Goal: Task Accomplishment & Management: Manage account settings

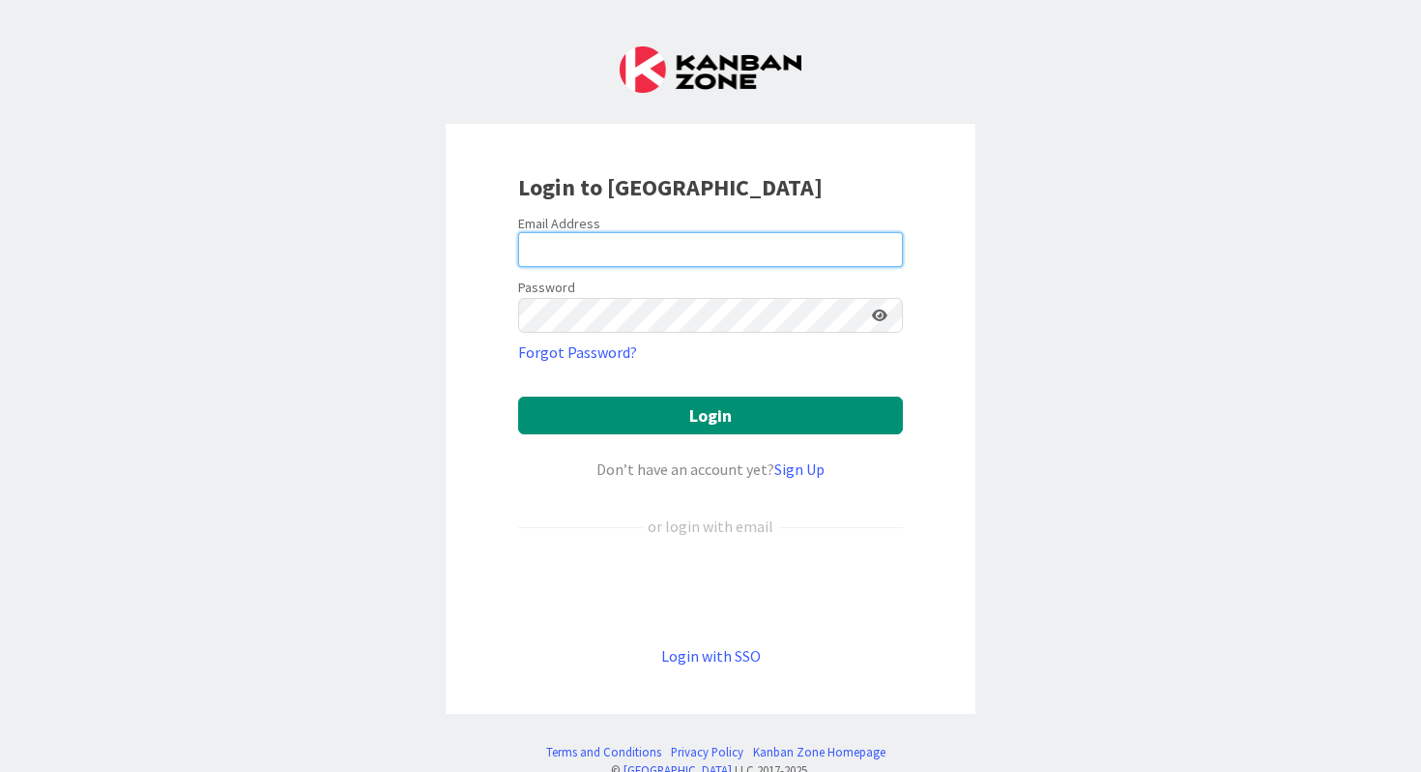
click at [625, 249] on input "email" at bounding box center [710, 249] width 385 height 35
type input "[PERSON_NAME][EMAIL_ADDRESS][PERSON_NAME][DOMAIN_NAME]"
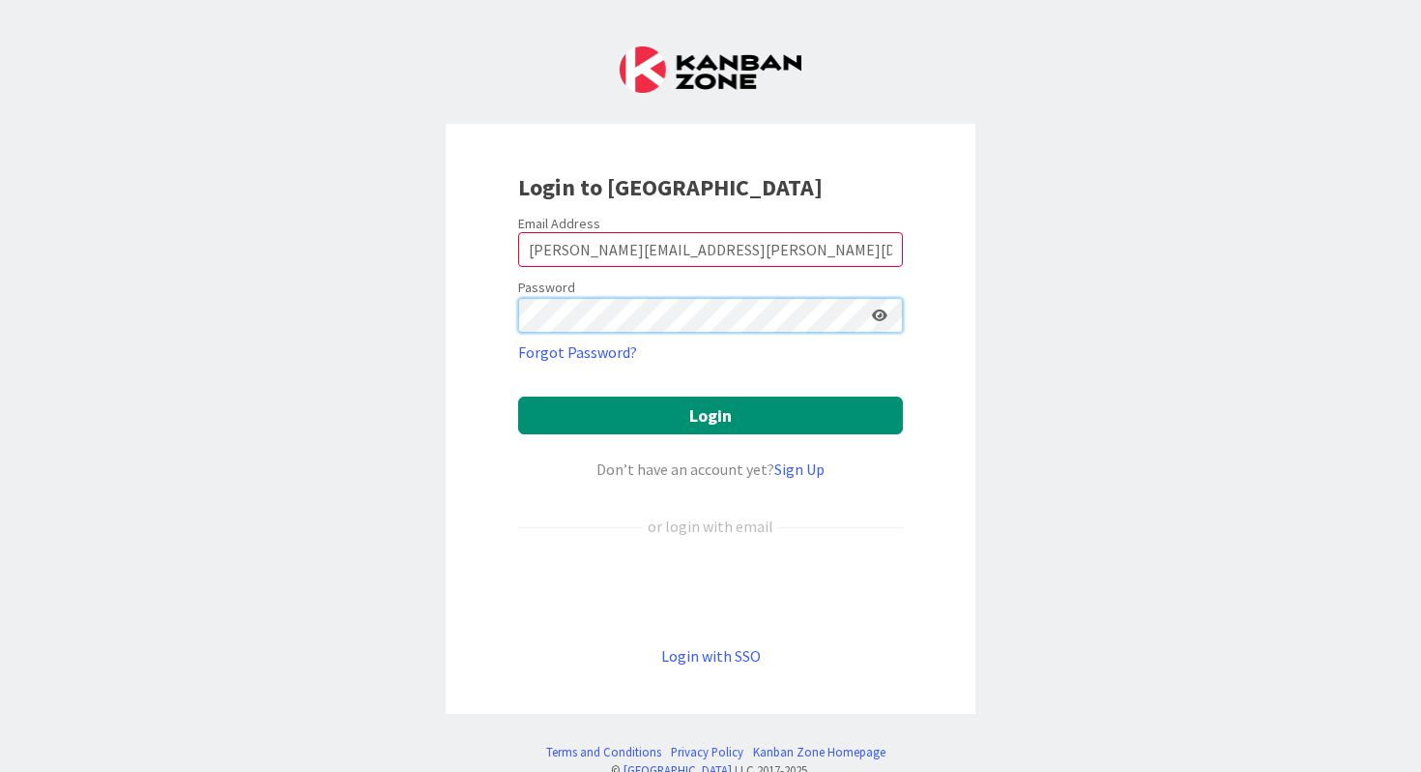
click at [518, 396] on button "Login" at bounding box center [710, 415] width 385 height 38
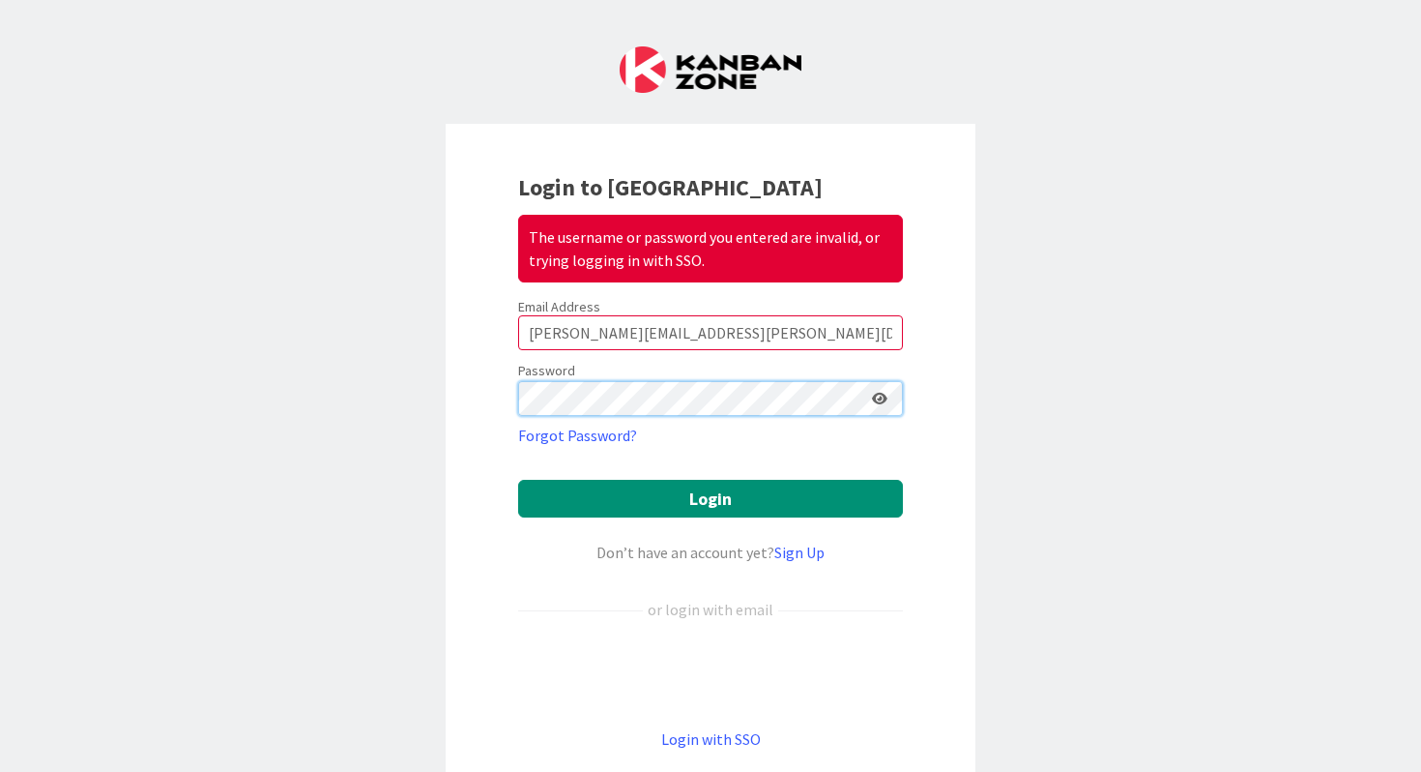
click at [518, 480] on button "Login" at bounding box center [710, 499] width 385 height 38
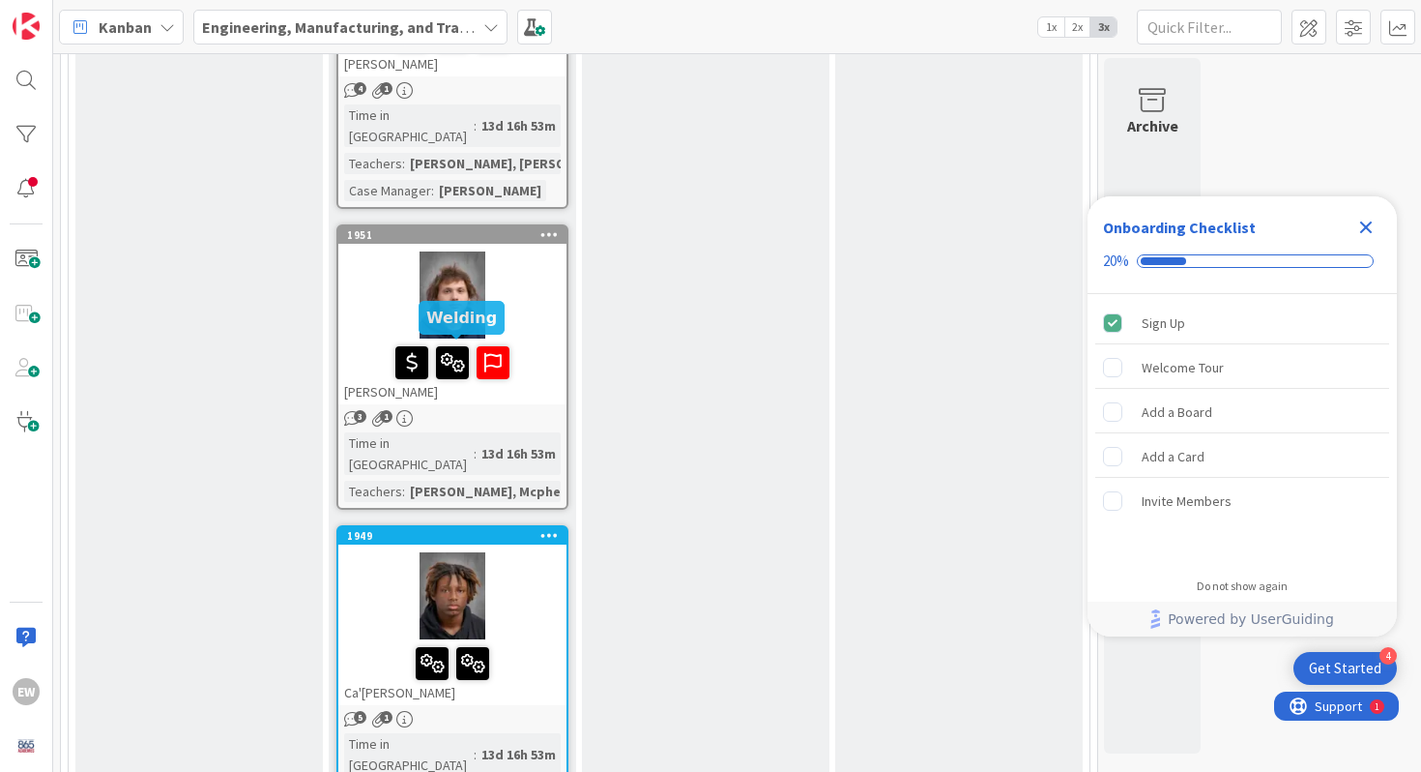
scroll to position [2576, 0]
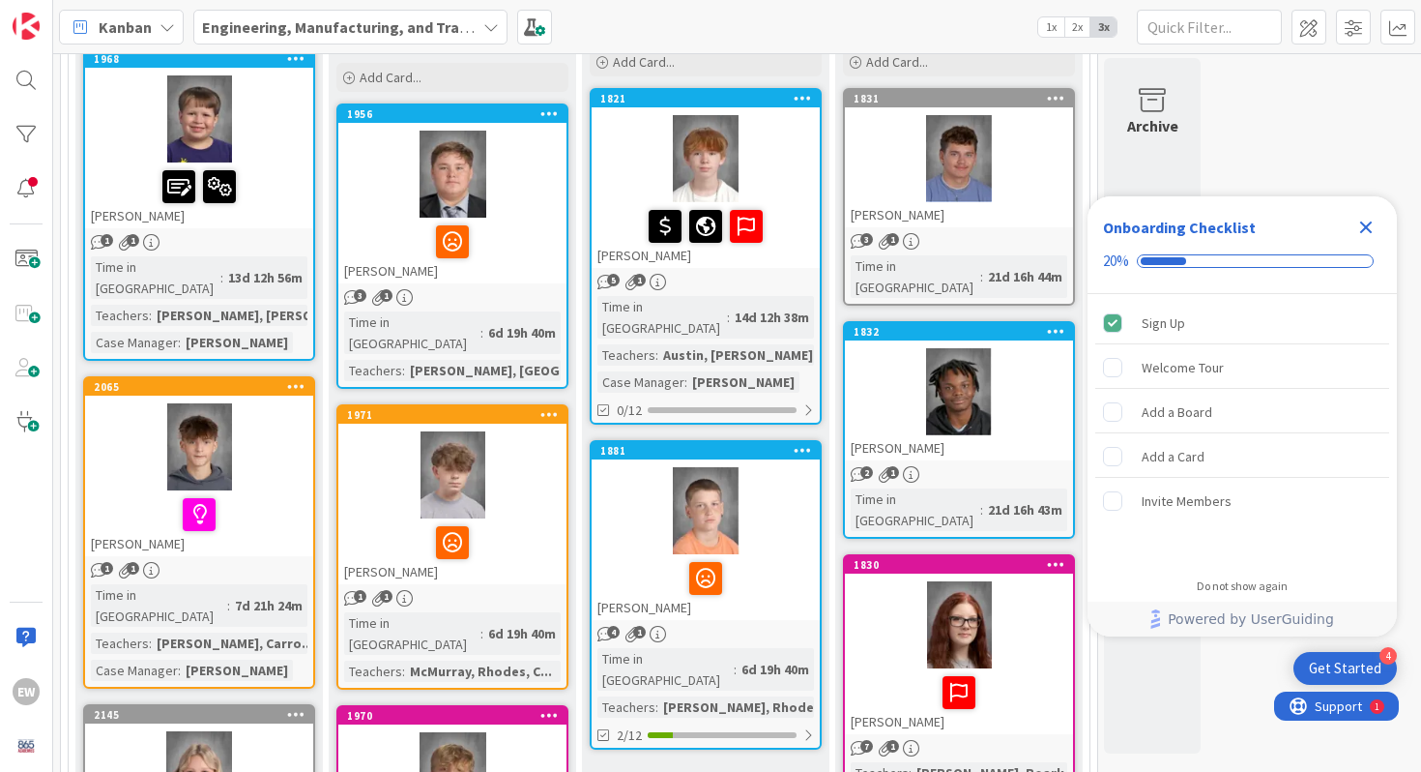
scroll to position [0, 0]
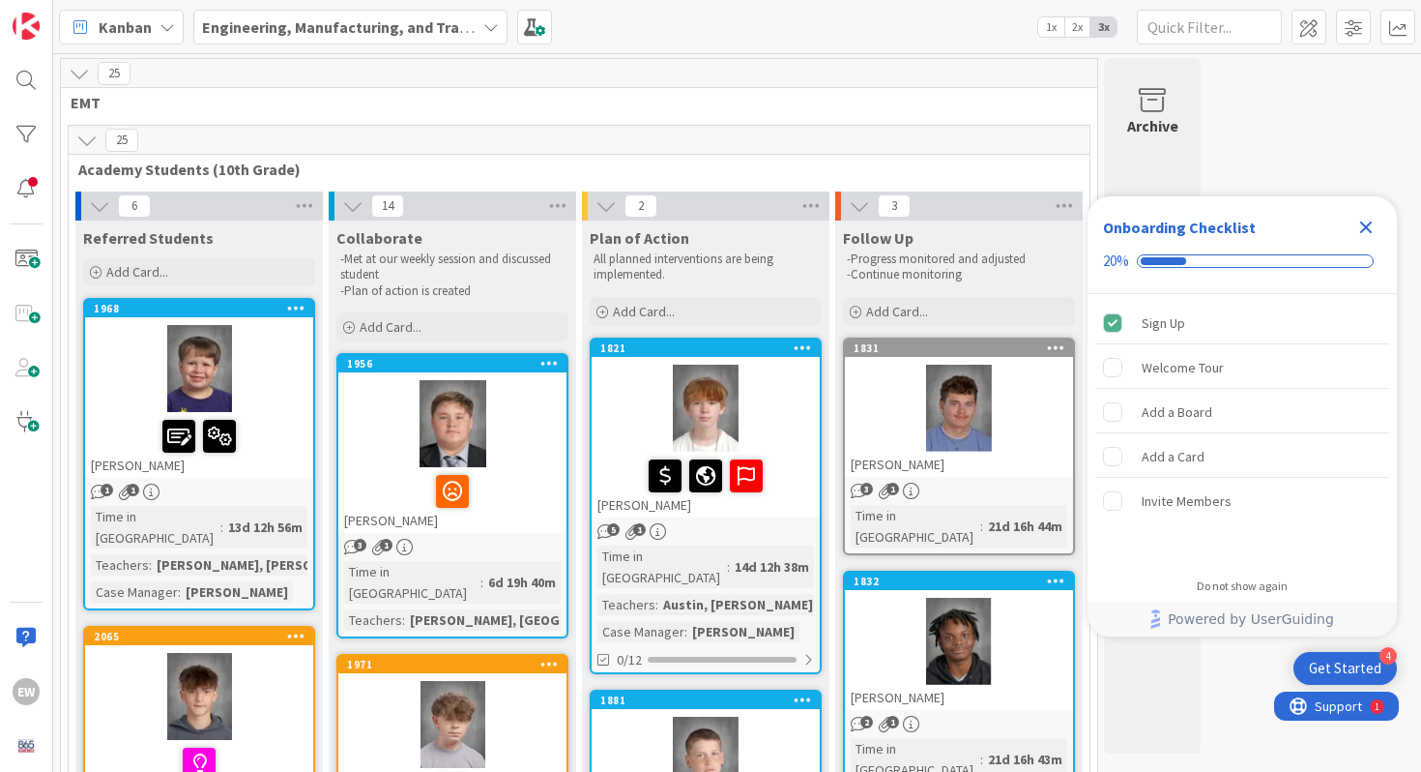
click at [1367, 227] on icon "Close Checklist" at bounding box center [1366, 227] width 13 height 13
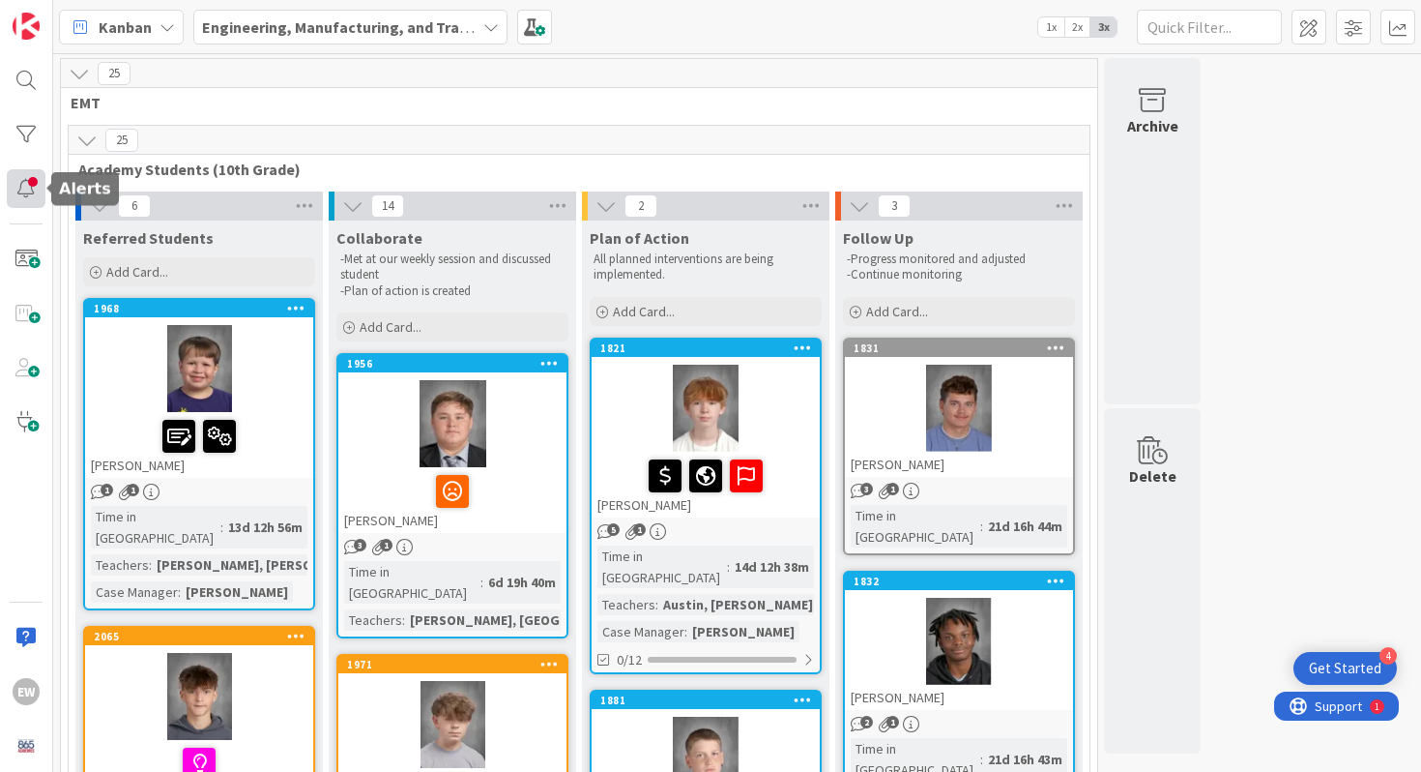
click at [27, 194] on div at bounding box center [26, 188] width 39 height 39
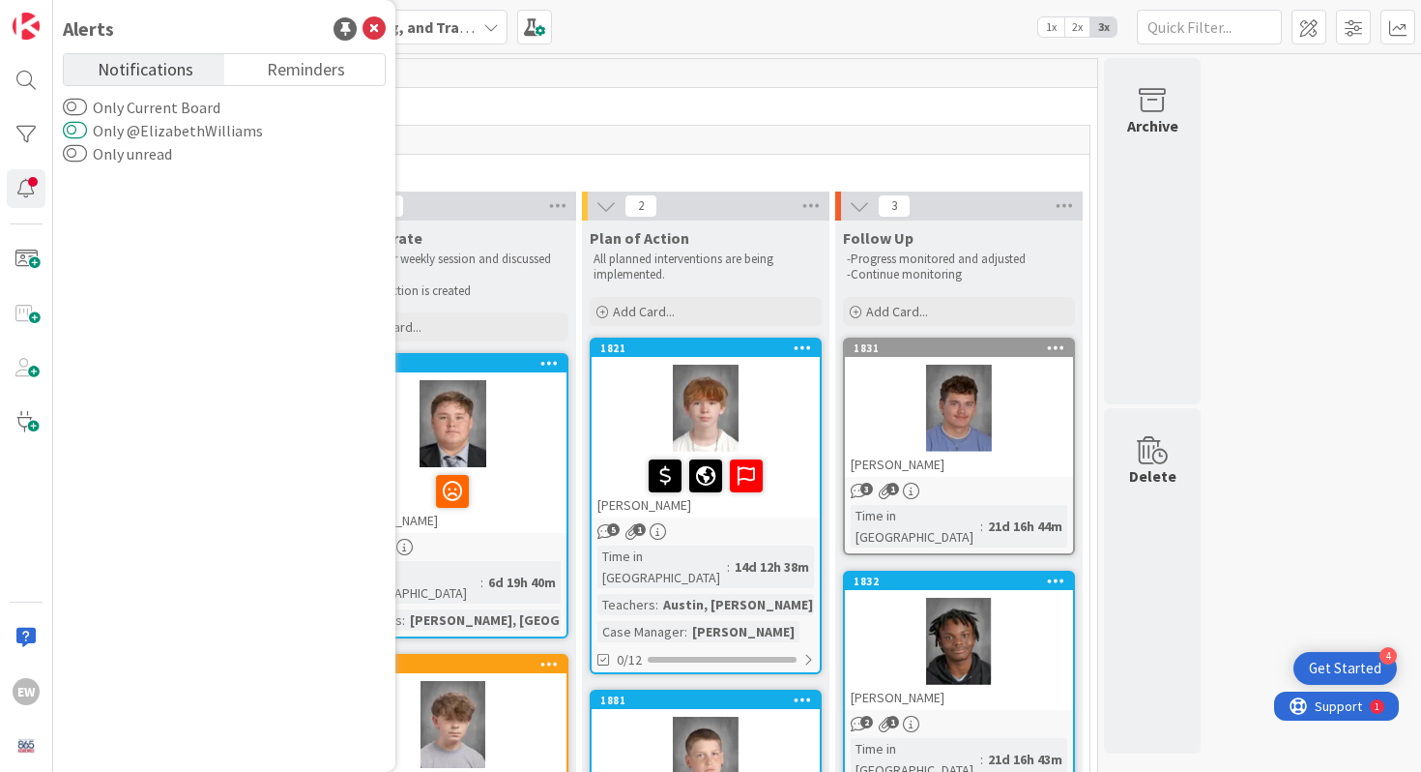
click at [80, 128] on button "Only @ElizabethWilliams" at bounding box center [75, 130] width 24 height 19
click at [373, 27] on icon at bounding box center [374, 28] width 23 height 23
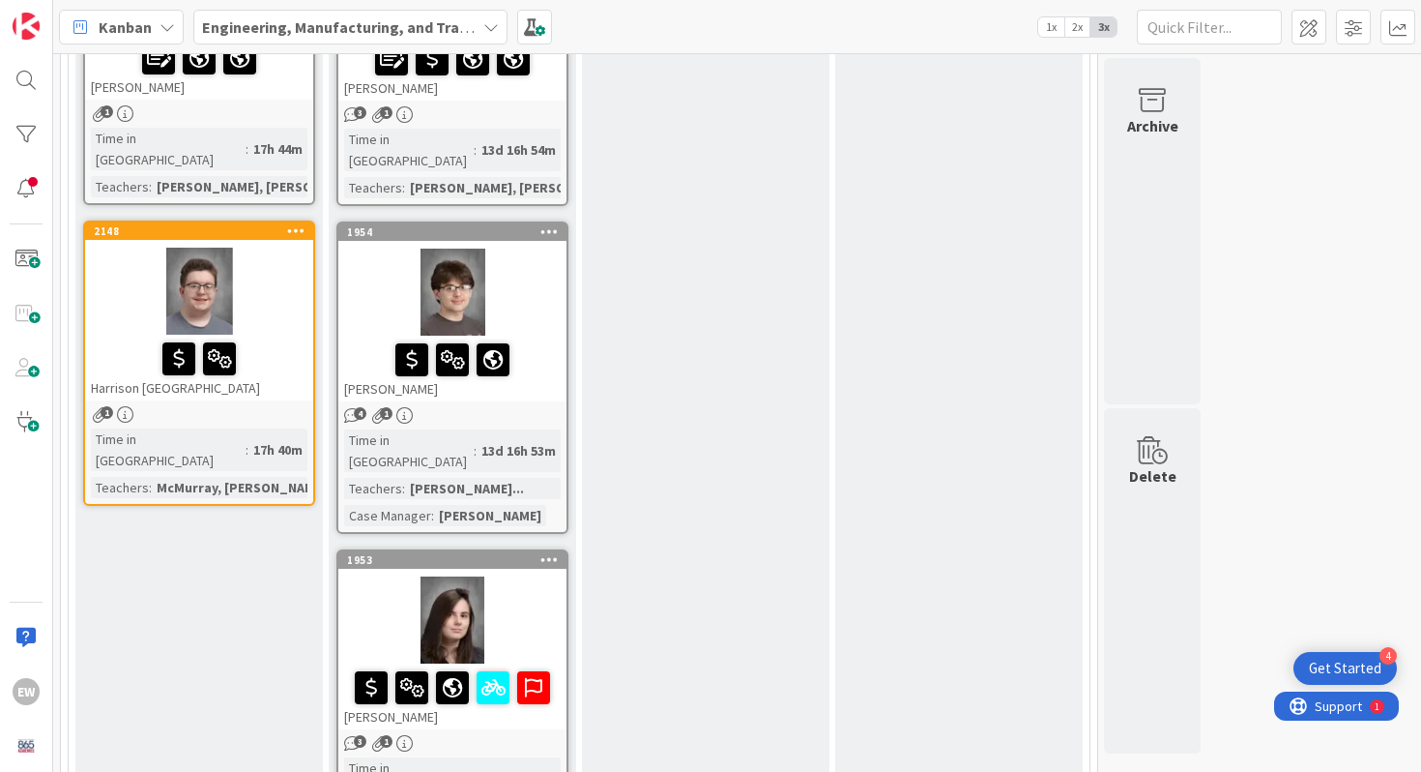
scroll to position [1628, 0]
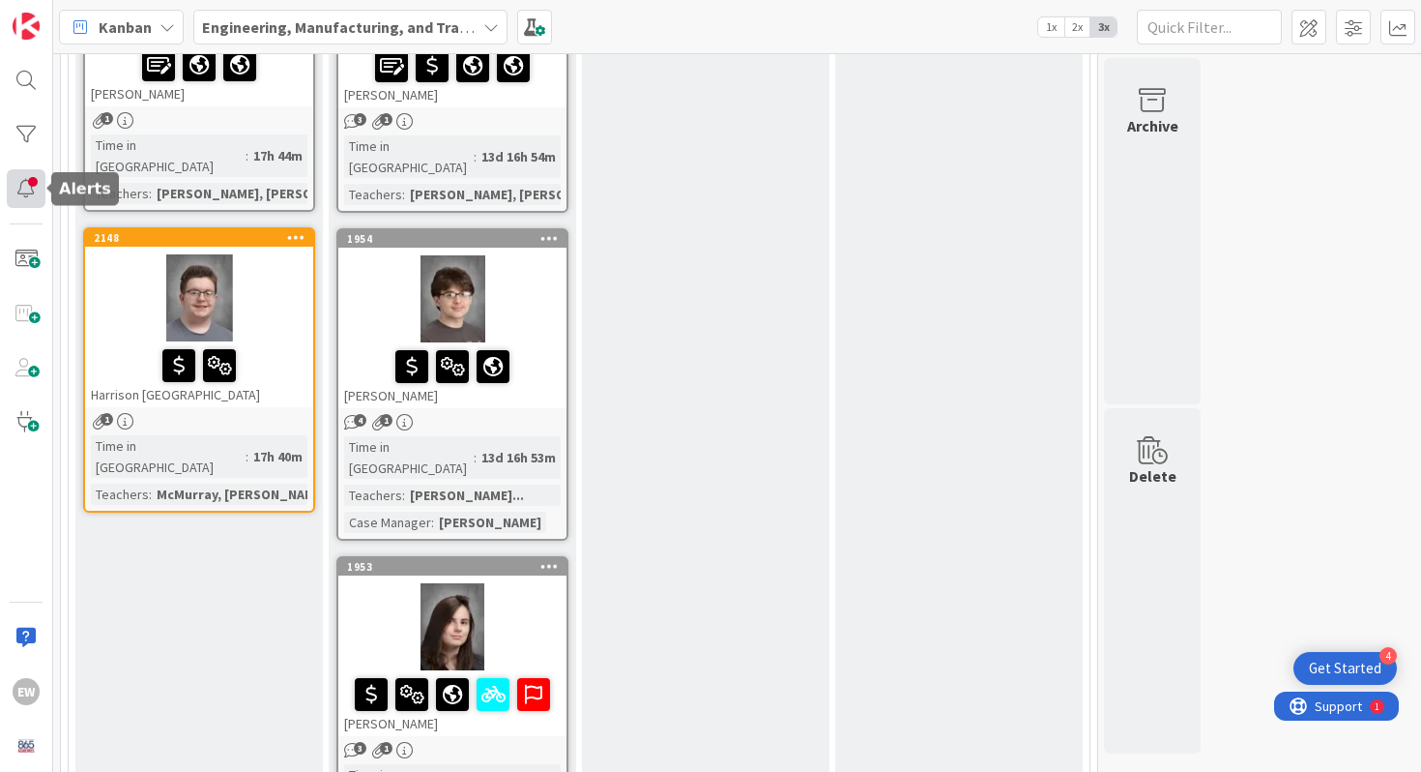
click at [30, 188] on div at bounding box center [26, 188] width 39 height 39
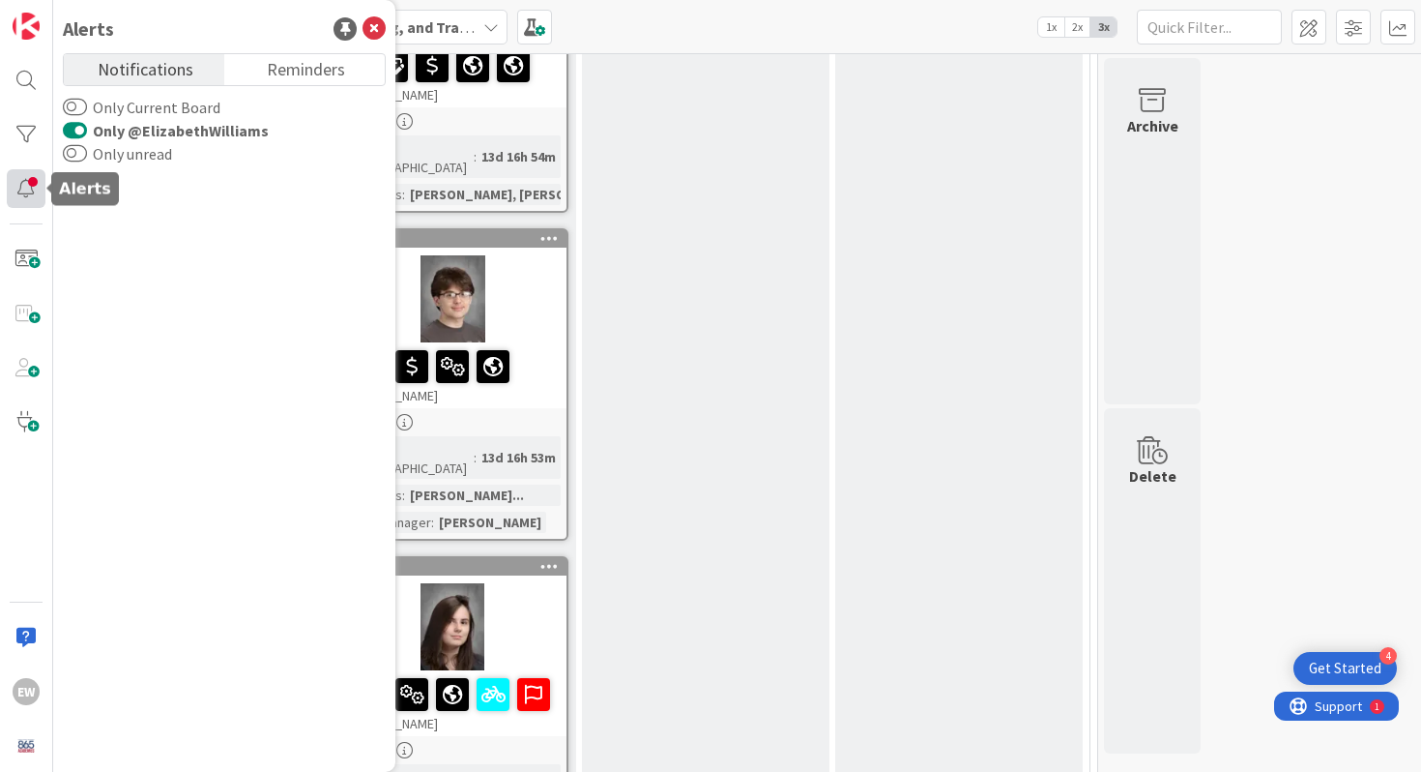
click at [30, 186] on div at bounding box center [26, 188] width 39 height 39
click at [269, 72] on span "Reminders" at bounding box center [306, 67] width 78 height 27
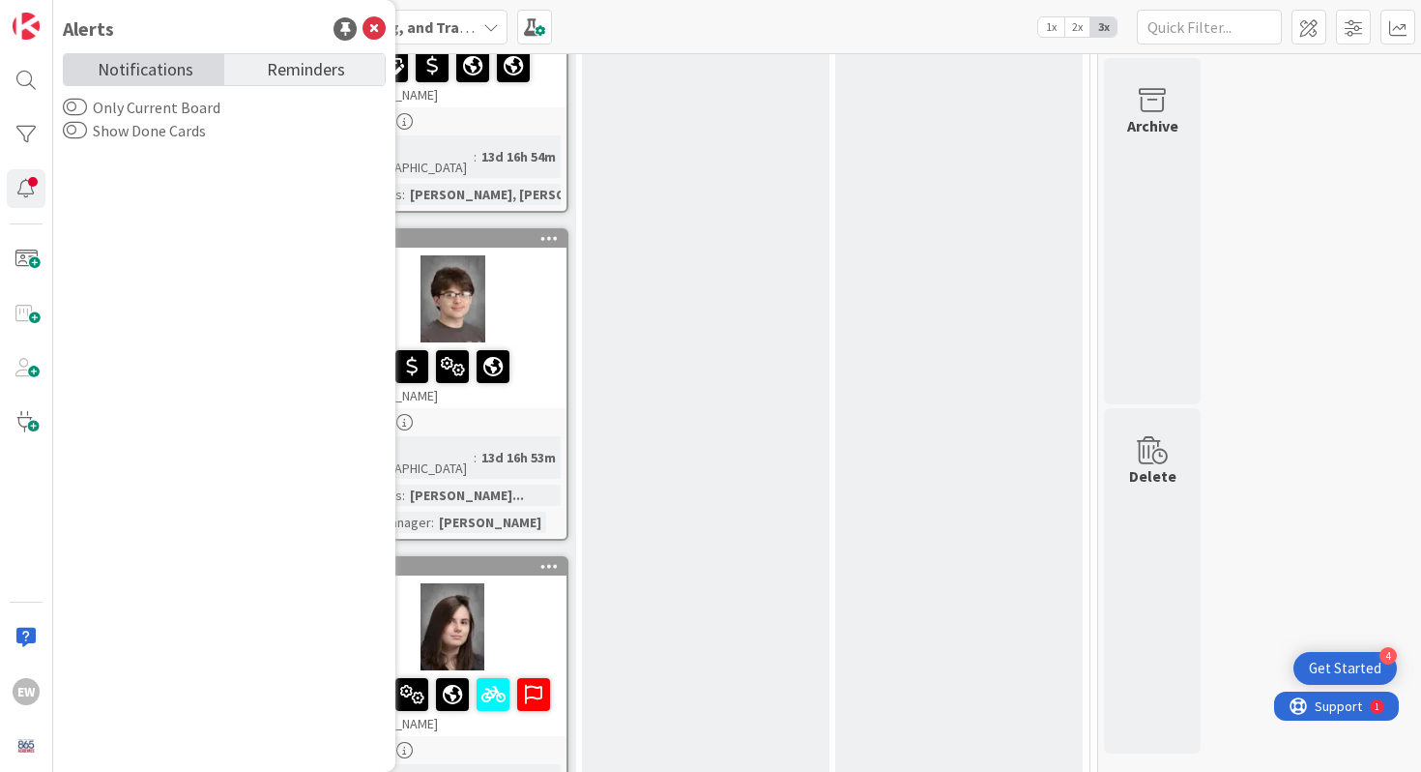
click at [160, 70] on span "Notifications" at bounding box center [146, 67] width 96 height 27
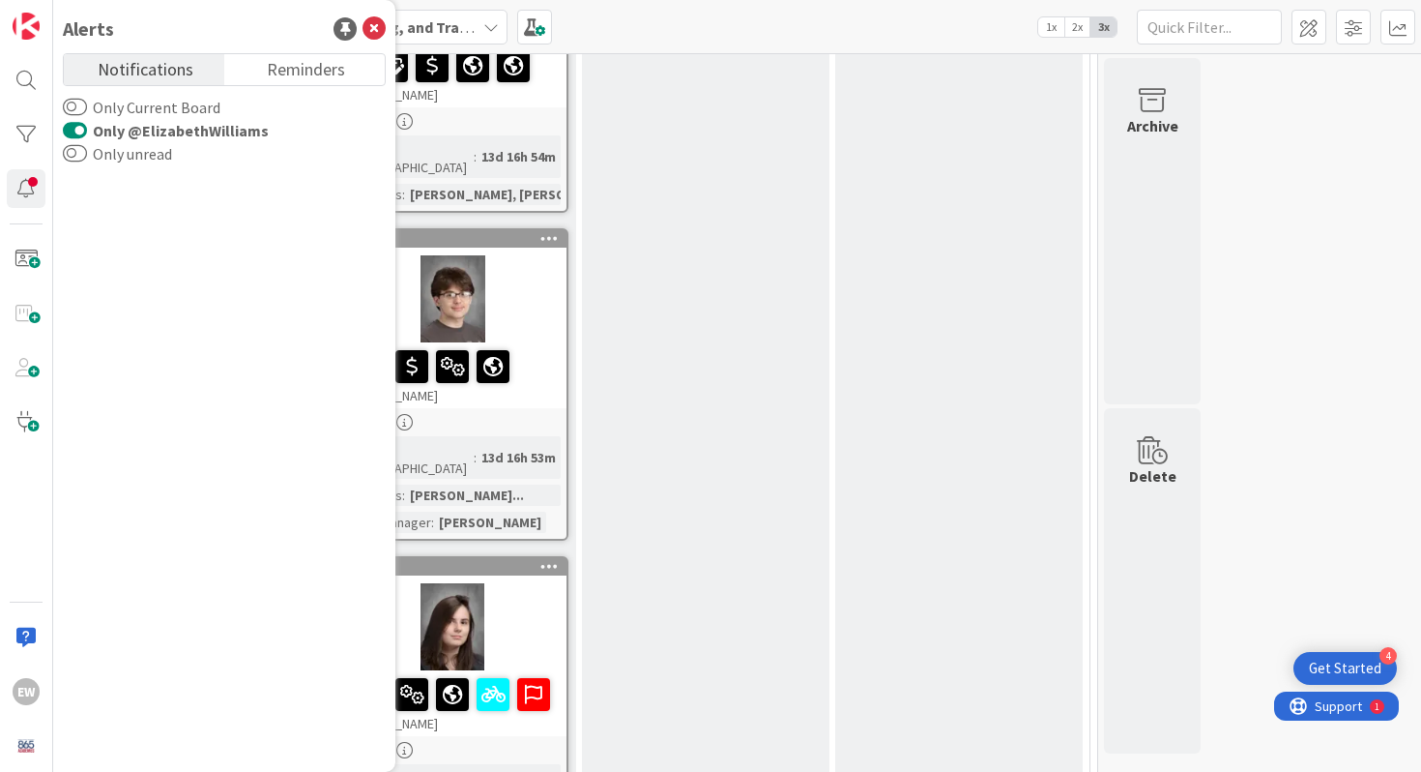
click at [73, 126] on button "Only @ElizabethWilliams" at bounding box center [75, 130] width 24 height 19
click at [374, 30] on icon at bounding box center [374, 28] width 23 height 23
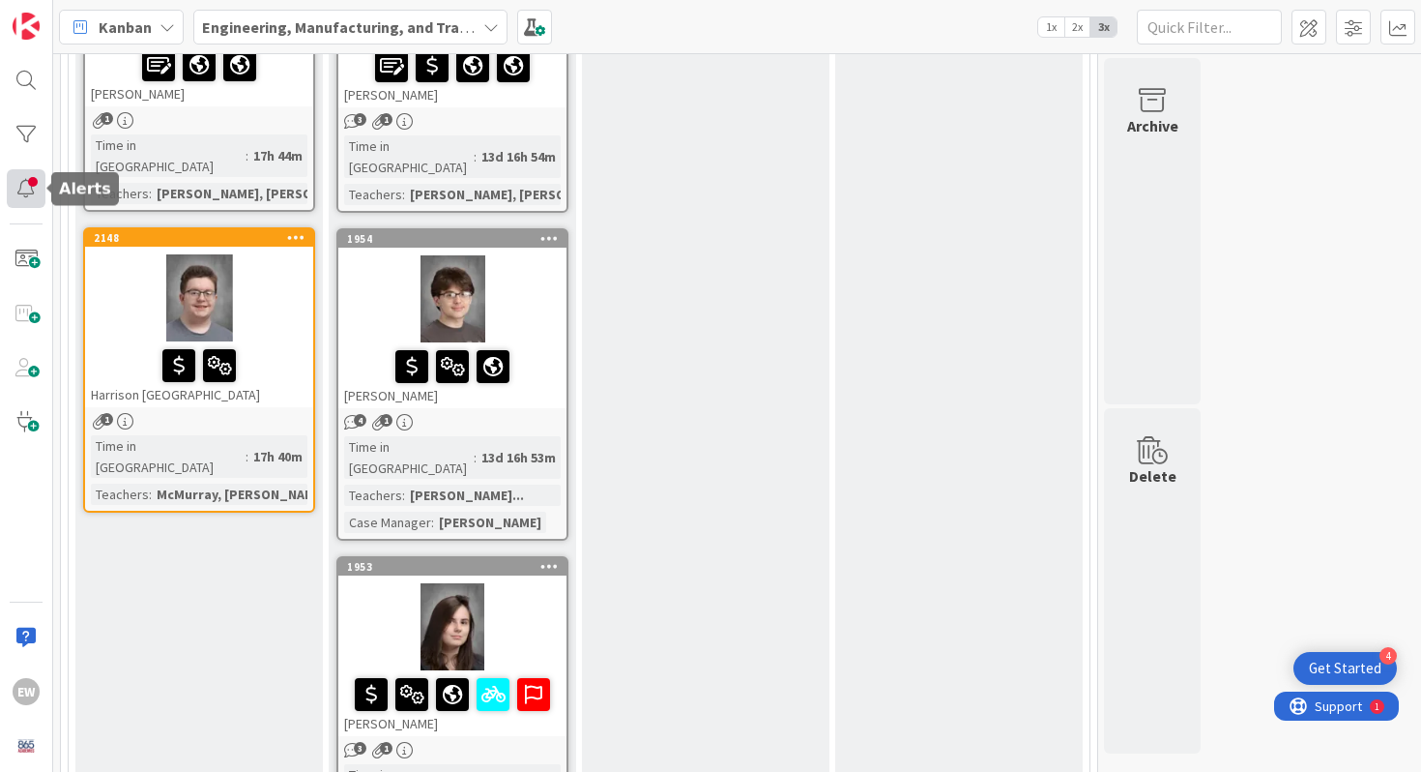
click at [25, 189] on div at bounding box center [26, 188] width 39 height 39
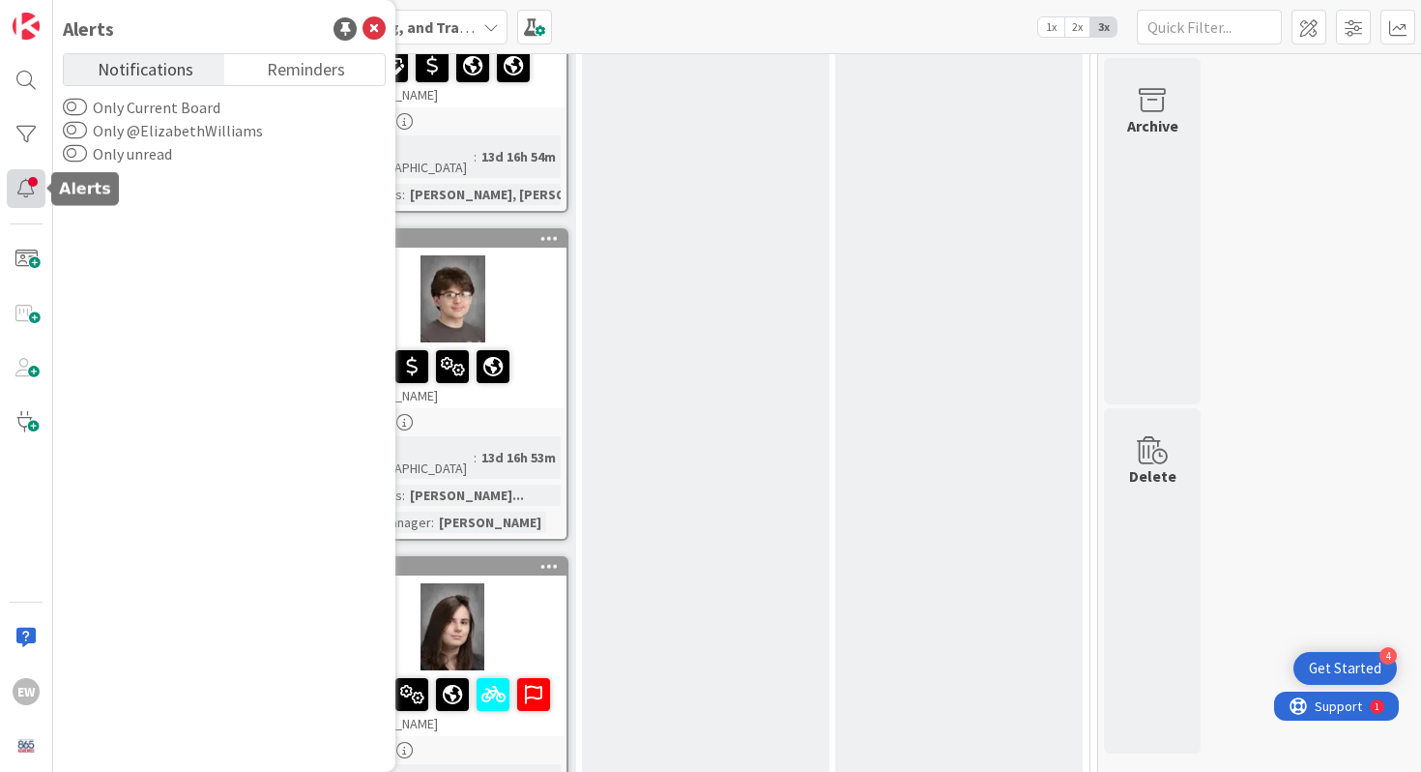
click at [25, 189] on div at bounding box center [26, 188] width 39 height 39
click at [8, 200] on div at bounding box center [26, 188] width 39 height 39
click at [377, 22] on icon at bounding box center [374, 28] width 23 height 23
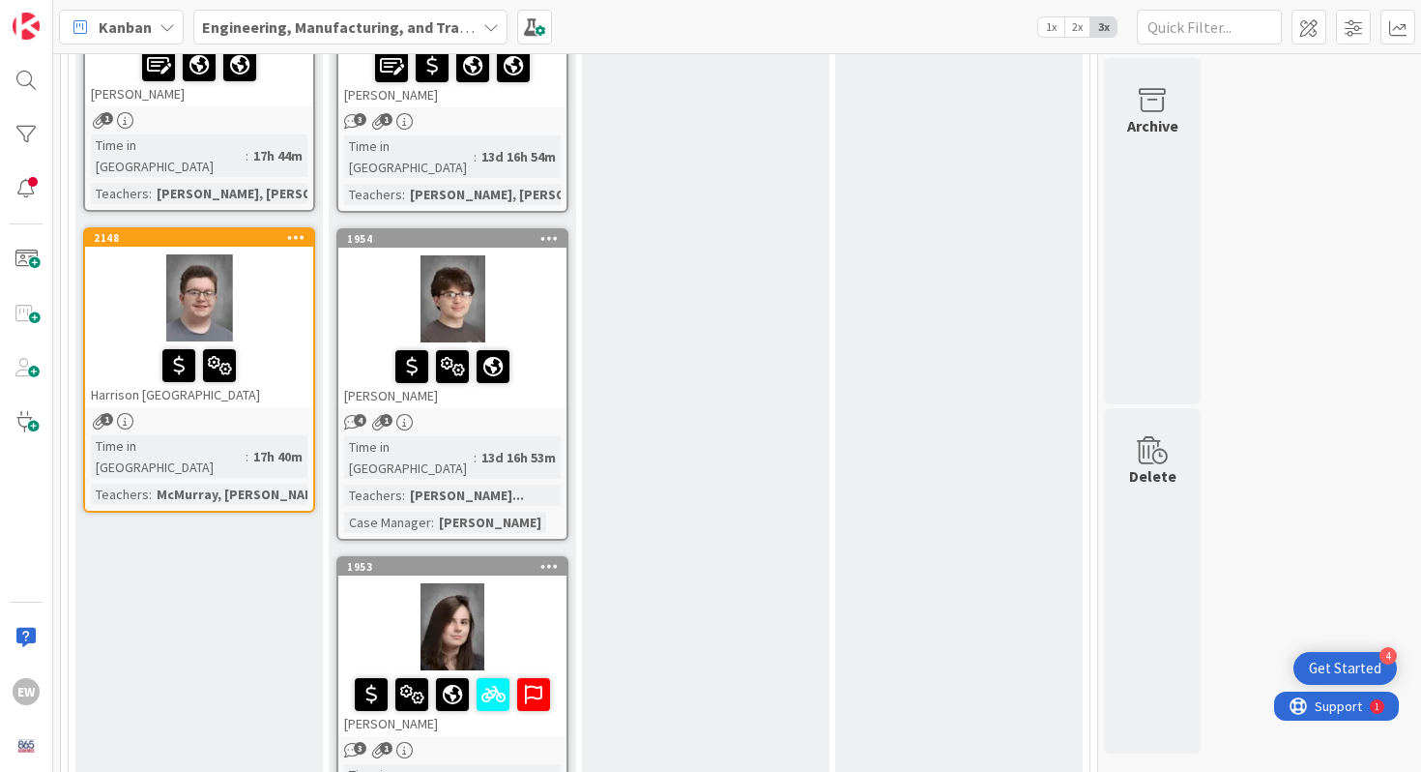
click at [1345, 670] on div "Get Started" at bounding box center [1345, 667] width 73 height 19
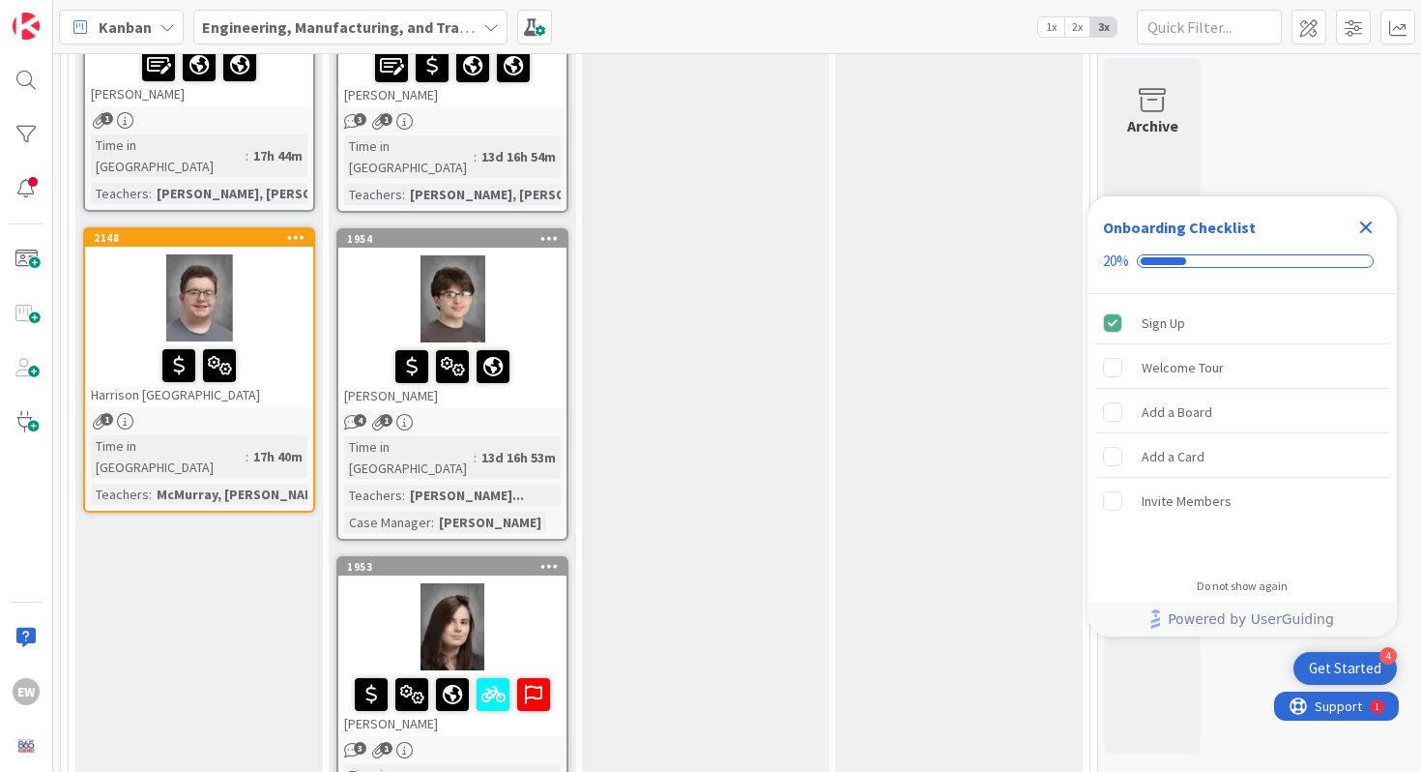
scroll to position [0, 0]
click at [1348, 708] on span "Support" at bounding box center [1336, 703] width 47 height 23
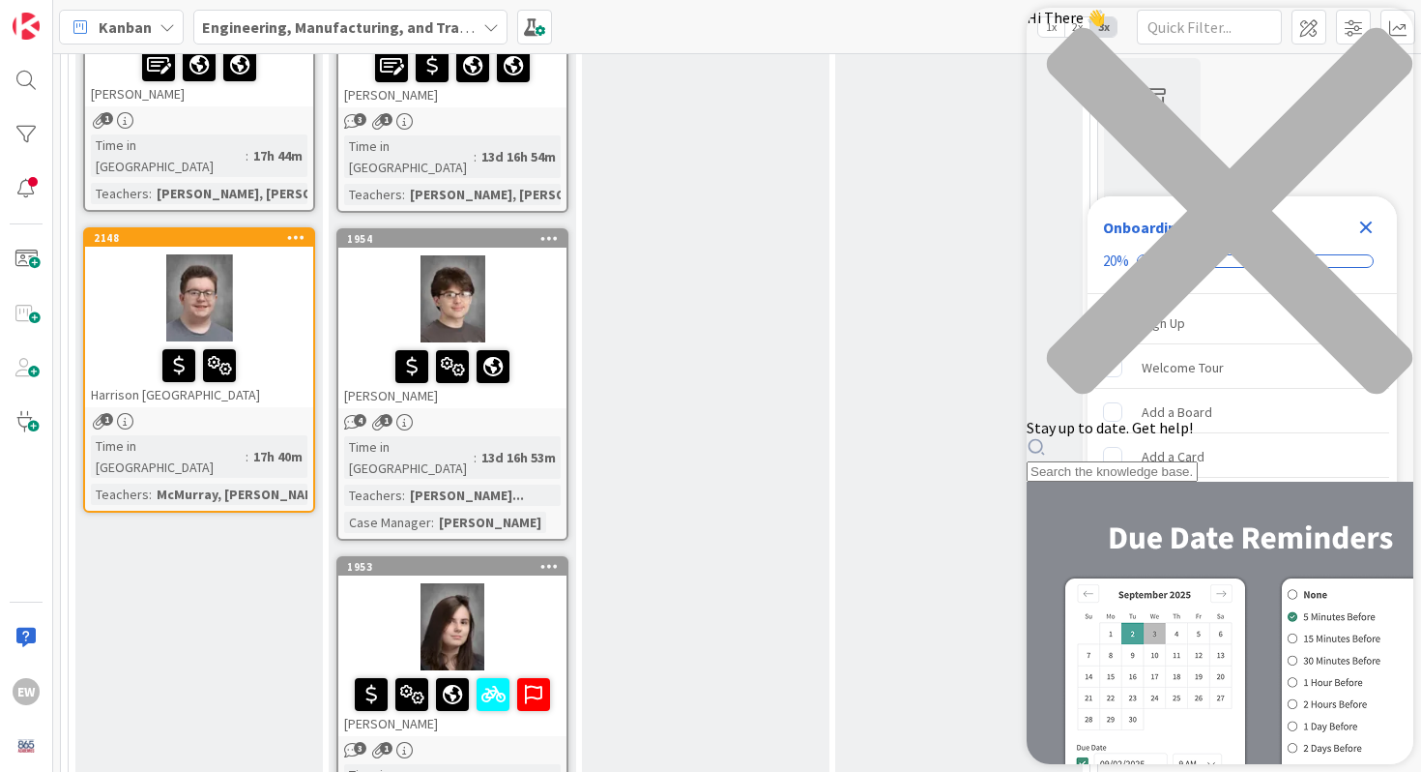
click at [1384, 39] on icon "close resource center" at bounding box center [1220, 220] width 387 height 387
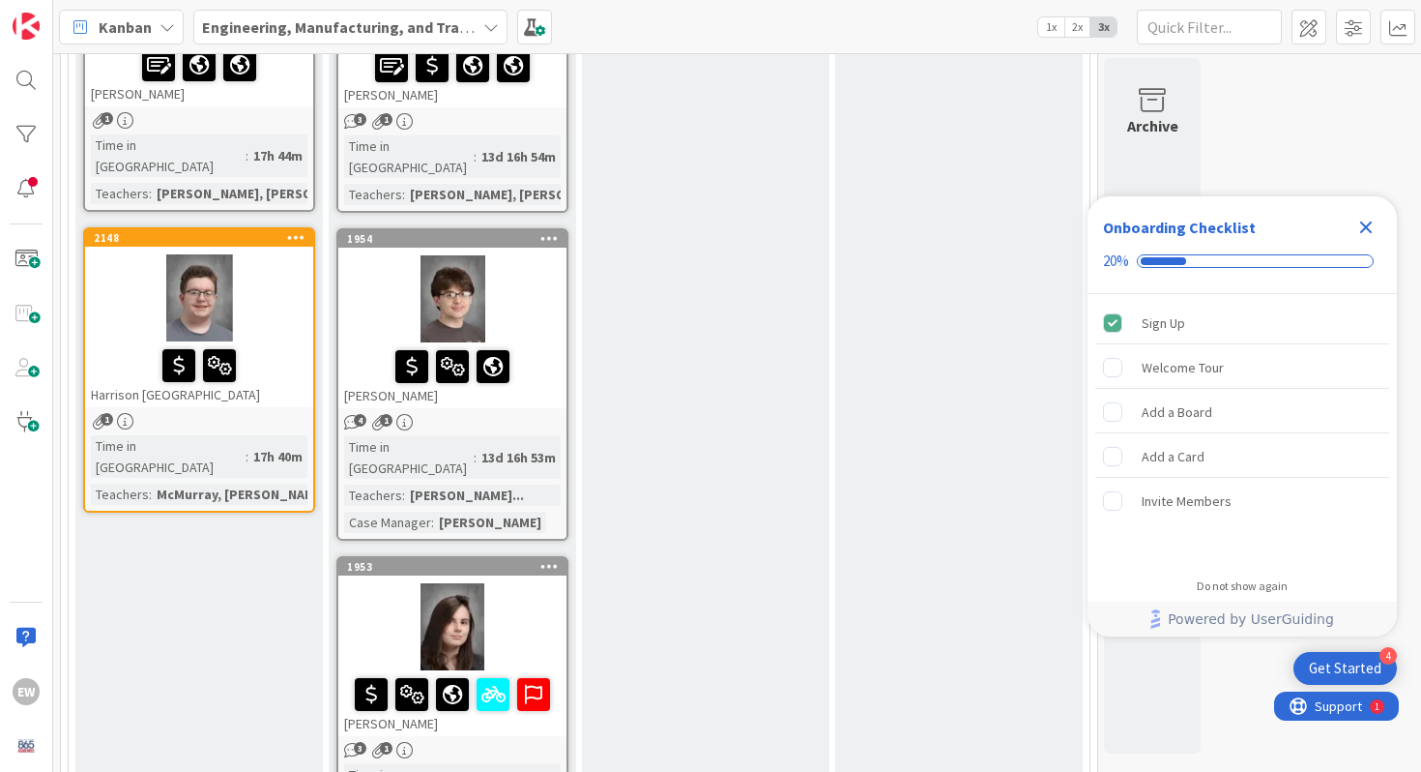
click at [1368, 226] on icon "Close Checklist" at bounding box center [1366, 227] width 13 height 13
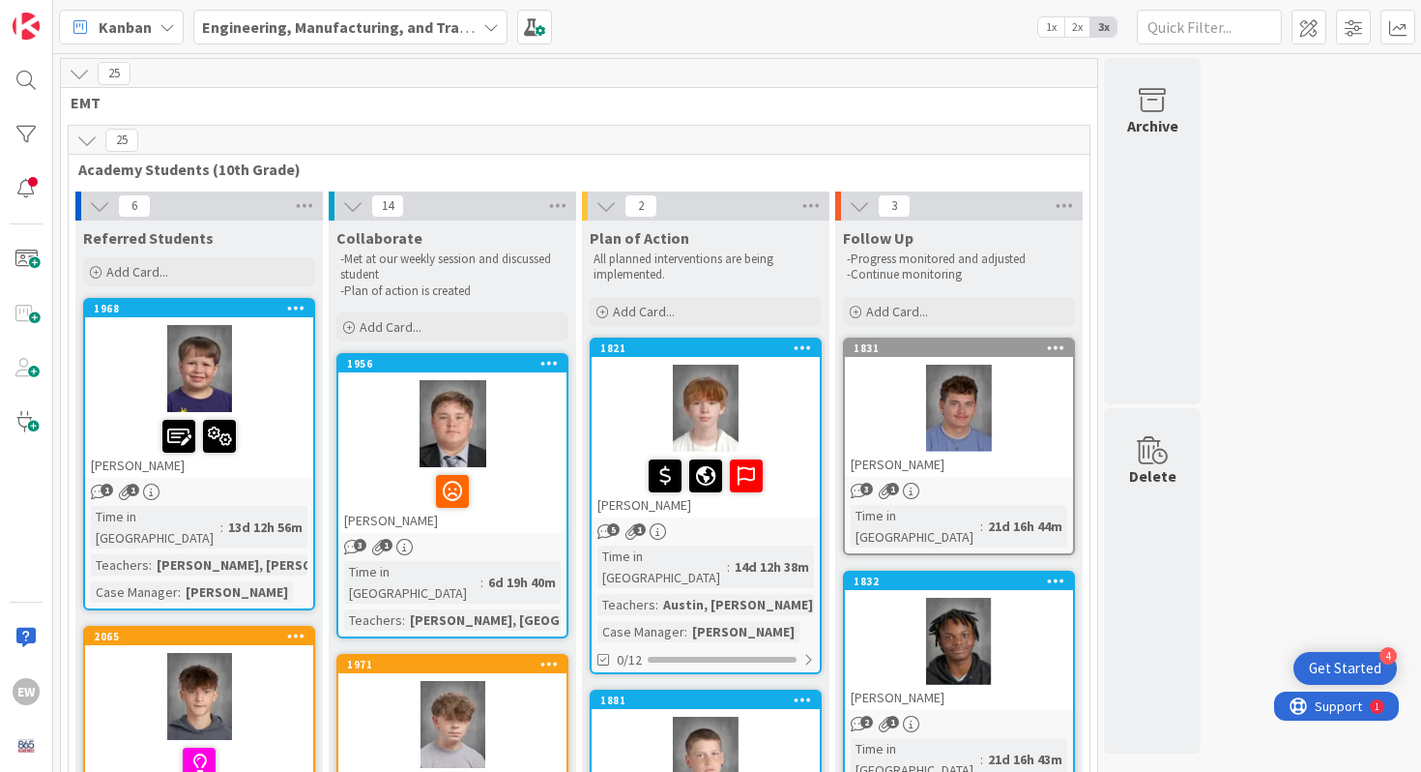
click at [90, 139] on icon at bounding box center [86, 140] width 21 height 21
click at [128, 138] on span "25" at bounding box center [121, 140] width 33 height 23
click at [487, 27] on icon at bounding box center [490, 26] width 15 height 15
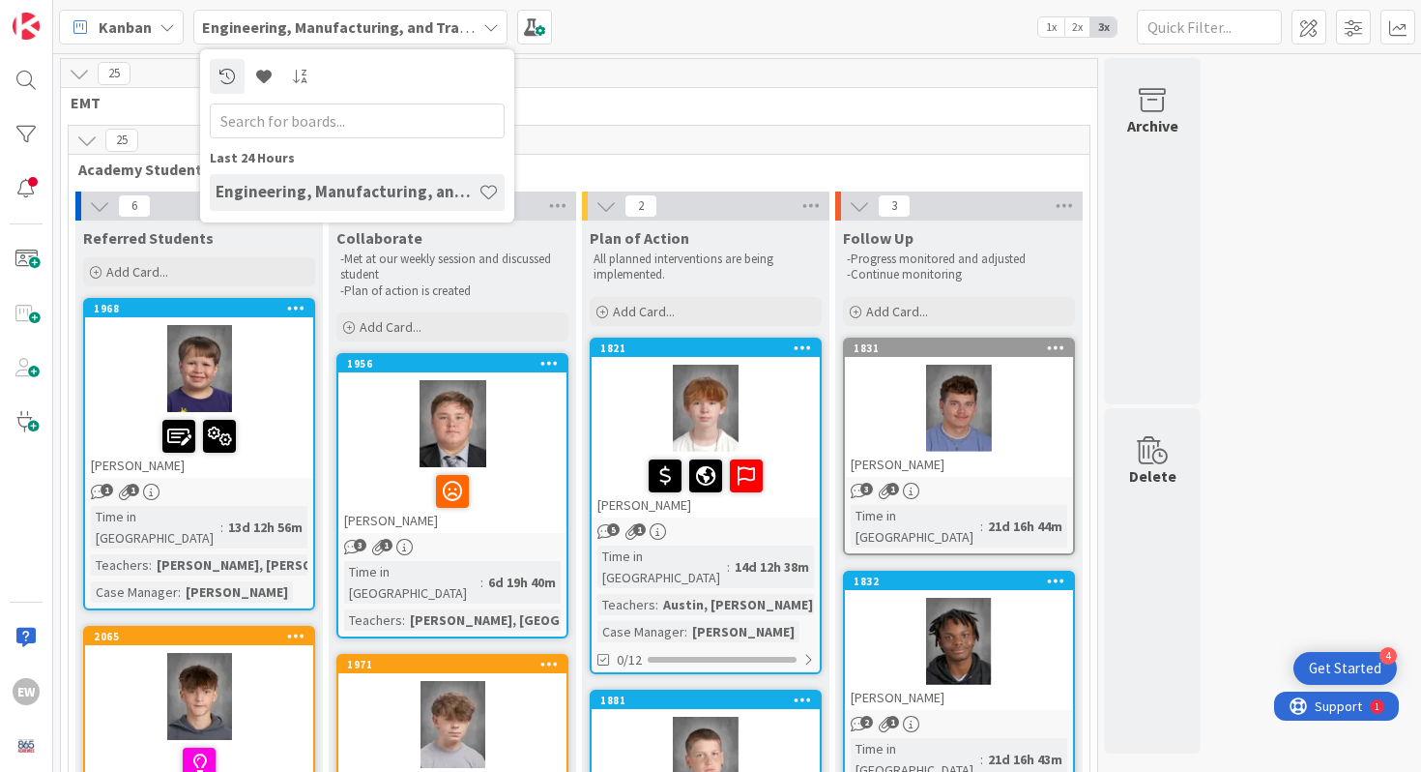
click at [487, 27] on icon at bounding box center [490, 26] width 15 height 15
